Goal: Transaction & Acquisition: Purchase product/service

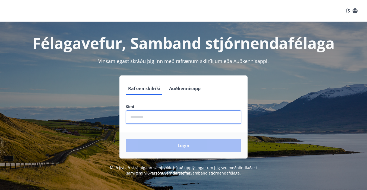
click at [166, 122] on input "phone" at bounding box center [183, 117] width 115 height 13
type input "********"
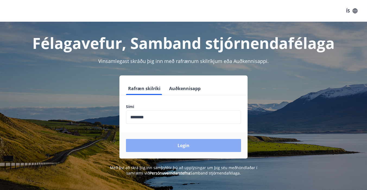
click at [176, 142] on button "Login" at bounding box center [183, 145] width 115 height 13
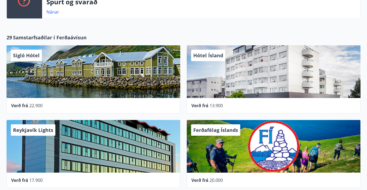
scroll to position [224, 0]
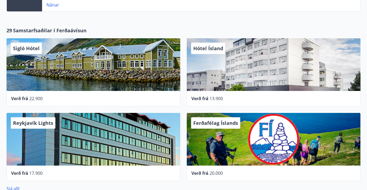
click at [242, 59] on div "Hótel Ísland" at bounding box center [274, 64] width 174 height 53
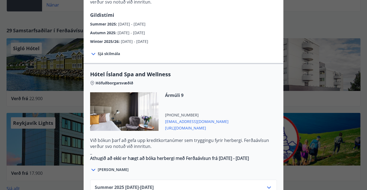
scroll to position [255, 0]
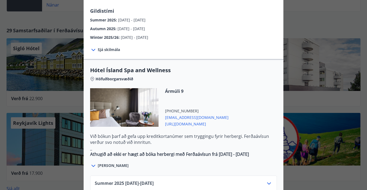
click at [104, 163] on span "Sjá meira" at bounding box center [113, 165] width 31 height 5
click at [110, 163] on span "Sjá meira" at bounding box center [113, 165] width 31 height 5
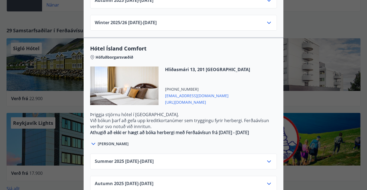
scroll to position [473, 0]
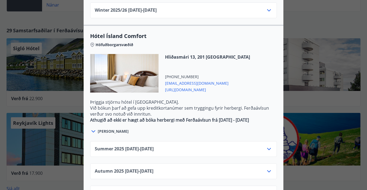
click at [270, 148] on icon at bounding box center [269, 149] width 4 height 2
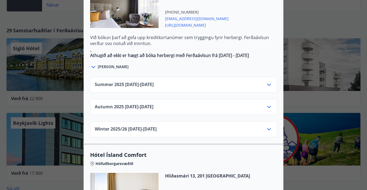
scroll to position [351, 0]
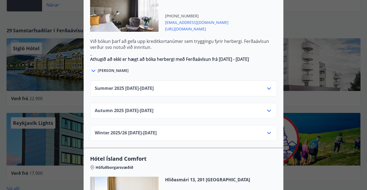
click at [269, 85] on icon at bounding box center [269, 88] width 7 height 7
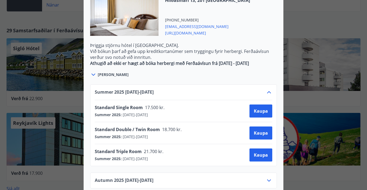
scroll to position [649, 0]
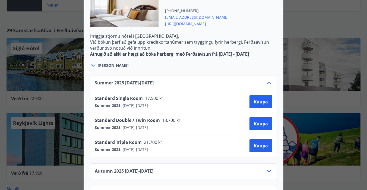
click at [162, 95] on div "Standard Single Room 17.500 kr." at bounding box center [131, 99] width 73 height 8
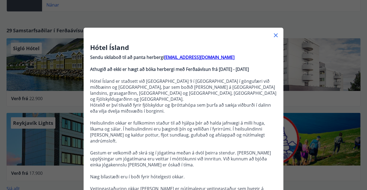
scroll to position [0, 0]
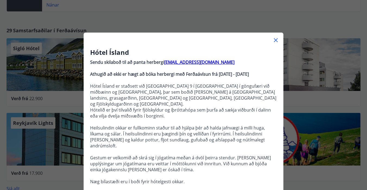
click at [275, 38] on icon at bounding box center [276, 40] width 7 height 7
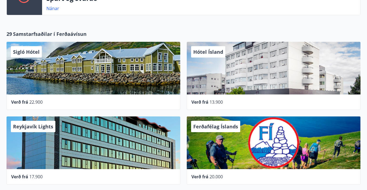
scroll to position [222, 0]
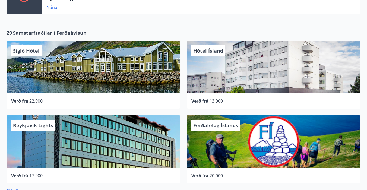
click at [216, 100] on span "13.900" at bounding box center [216, 101] width 13 height 6
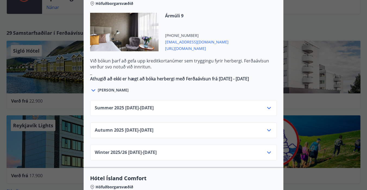
scroll to position [333, 0]
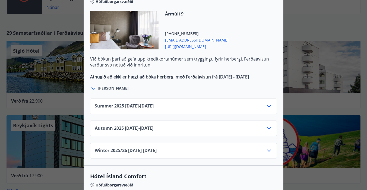
click at [267, 103] on icon at bounding box center [269, 106] width 7 height 7
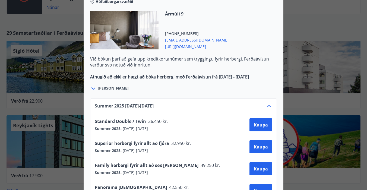
click at [267, 105] on icon at bounding box center [269, 106] width 4 height 2
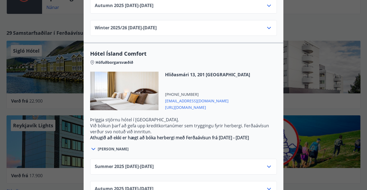
scroll to position [473, 0]
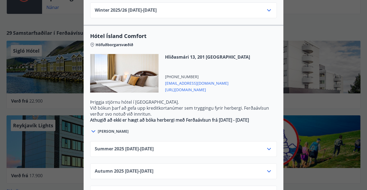
click at [269, 146] on icon at bounding box center [269, 149] width 7 height 7
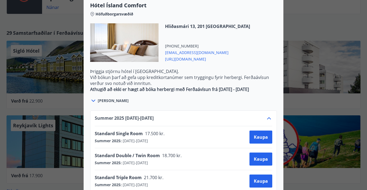
scroll to position [505, 0]
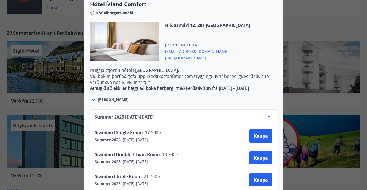
click at [254, 91] on div "Sjá meira" at bounding box center [183, 97] width 187 height 12
click at [268, 114] on icon at bounding box center [269, 117] width 7 height 7
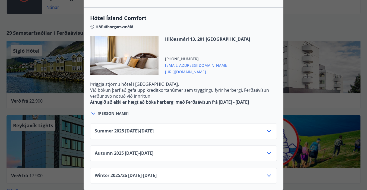
scroll to position [473, 0]
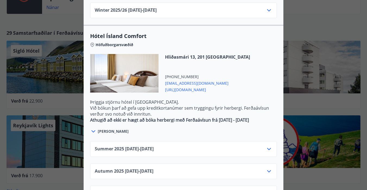
click at [269, 168] on icon at bounding box center [269, 171] width 7 height 7
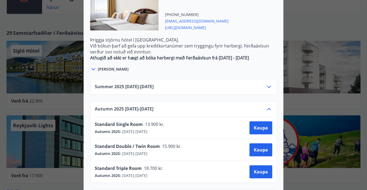
scroll to position [539, 0]
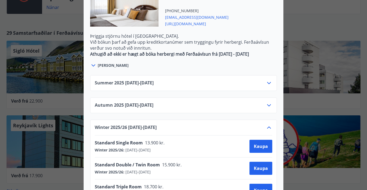
click at [269, 124] on icon at bounding box center [269, 127] width 7 height 7
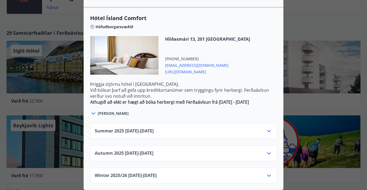
scroll to position [473, 0]
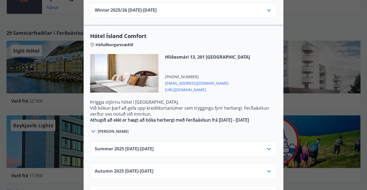
click at [270, 146] on icon at bounding box center [269, 149] width 7 height 7
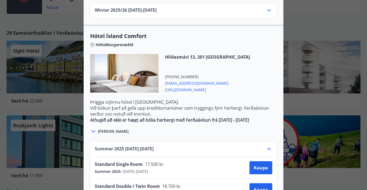
scroll to position [539, 0]
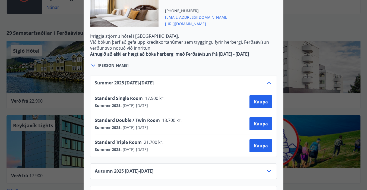
click at [268, 80] on icon at bounding box center [269, 83] width 7 height 7
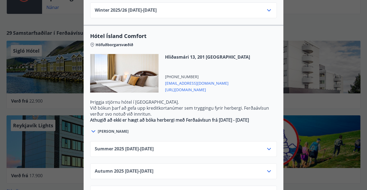
click at [269, 146] on icon at bounding box center [269, 149] width 7 height 7
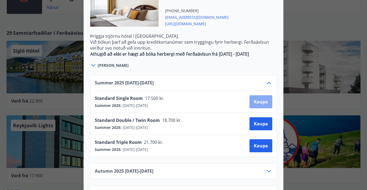
click at [263, 99] on span "Kaupa" at bounding box center [261, 102] width 14 height 6
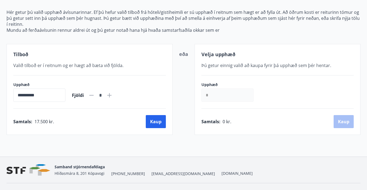
scroll to position [71, 0]
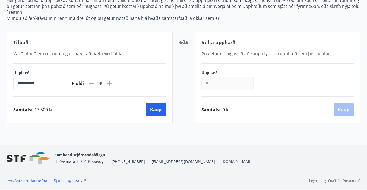
click at [112, 83] on icon at bounding box center [109, 83] width 4 height 4
click at [95, 84] on icon at bounding box center [91, 83] width 7 height 7
type input "*"
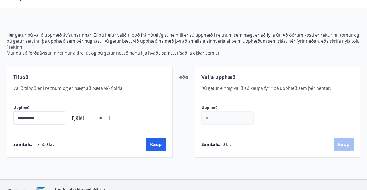
scroll to position [0, 0]
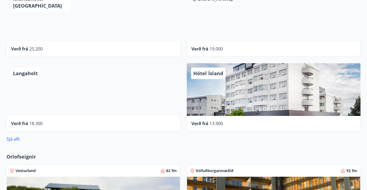
scroll to position [273, 0]
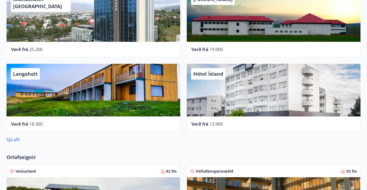
click at [207, 74] on span "Hótel Ísland" at bounding box center [208, 74] width 30 height 7
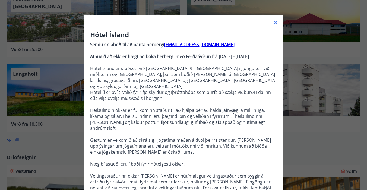
scroll to position [15, 0]
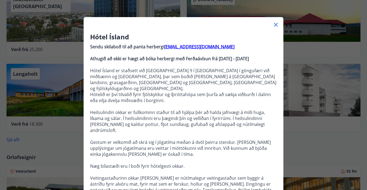
click at [191, 47] on strong "reception@hotelisland.is" at bounding box center [199, 47] width 70 height 6
click at [277, 23] on icon at bounding box center [276, 25] width 4 height 4
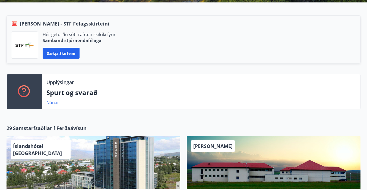
scroll to position [97, 0]
